Goal: Task Accomplishment & Management: Manage account settings

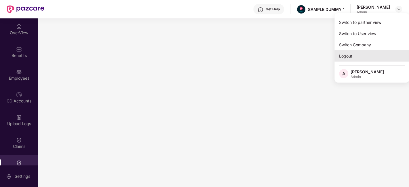
click at [347, 58] on div "Logout" at bounding box center [372, 55] width 75 height 11
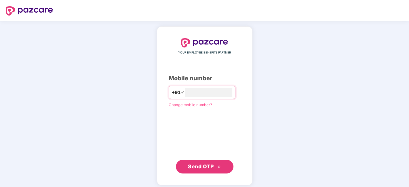
type input "**********"
click at [205, 164] on span "Send OTP" at bounding box center [201, 167] width 26 height 6
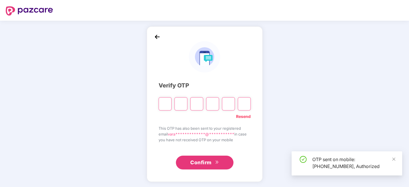
type input "*"
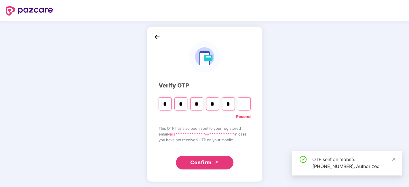
type input "*"
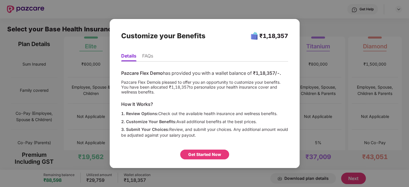
click at [220, 115] on div "1. Review Options: Check out the available health insurance and wellness benefi…" at bounding box center [204, 114] width 167 height 6
